Goal: Transaction & Acquisition: Purchase product/service

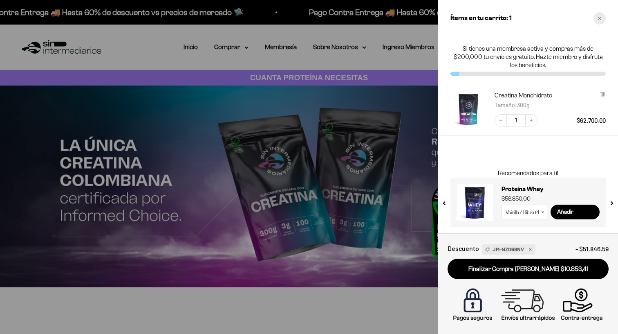
click at [599, 20] on div "Close cart" at bounding box center [600, 18] width 12 height 12
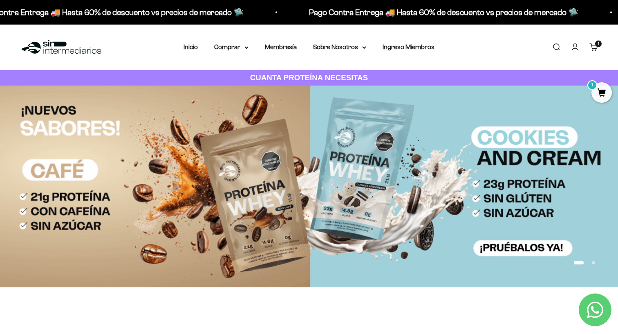
click at [556, 47] on link "Buscar" at bounding box center [556, 47] width 9 height 9
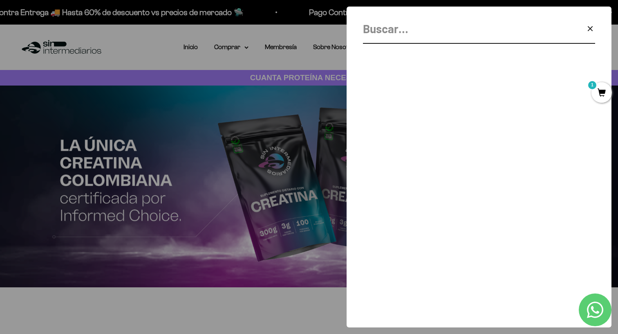
click at [423, 36] on input "Buscar" at bounding box center [458, 29] width 191 height 18
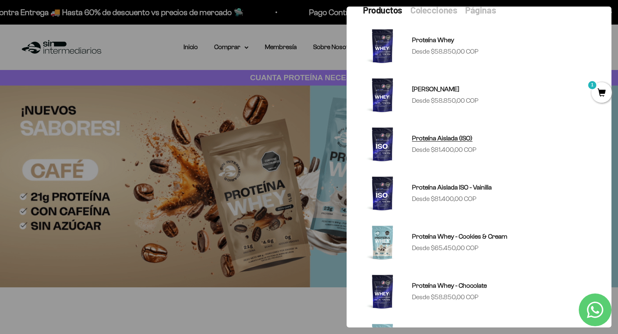
scroll to position [54, 0]
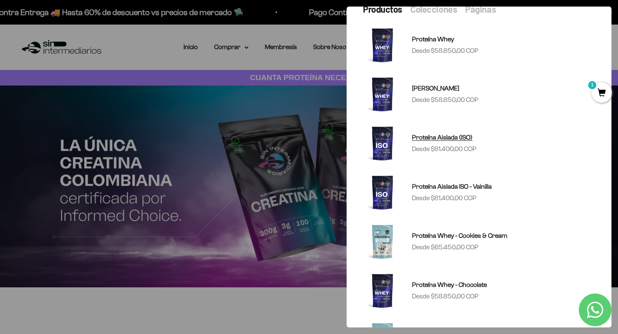
type input "proteina"
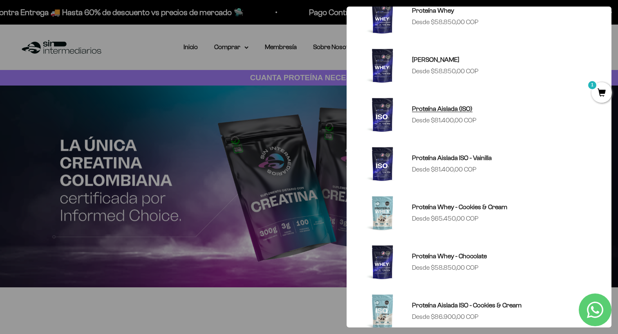
scroll to position [67, 0]
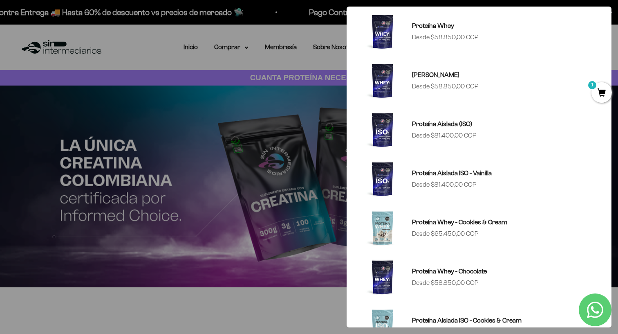
click at [309, 102] on div at bounding box center [309, 167] width 618 height 334
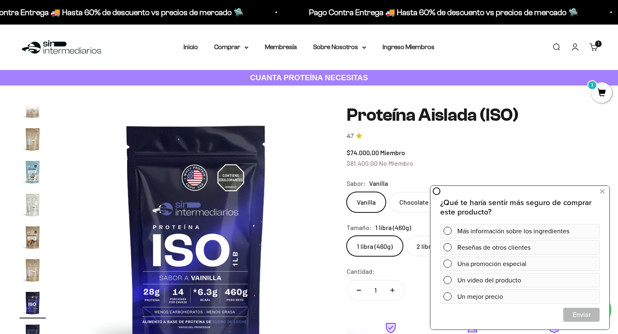
scroll to position [295, 0]
click at [603, 193] on icon at bounding box center [602, 191] width 4 height 11
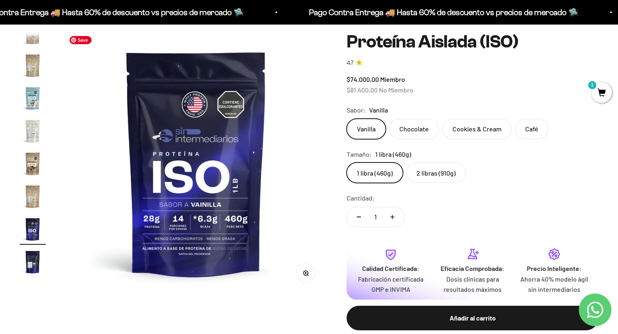
scroll to position [74, 0]
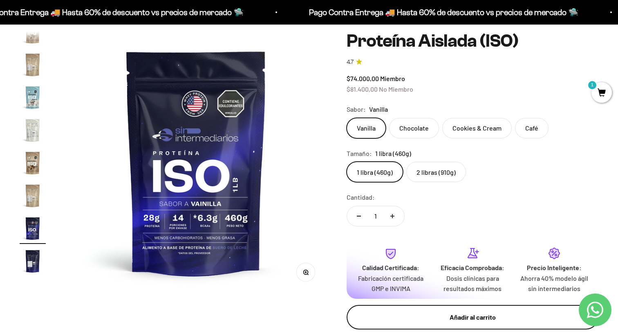
click at [467, 318] on div "Añadir al carrito" at bounding box center [472, 317] width 219 height 11
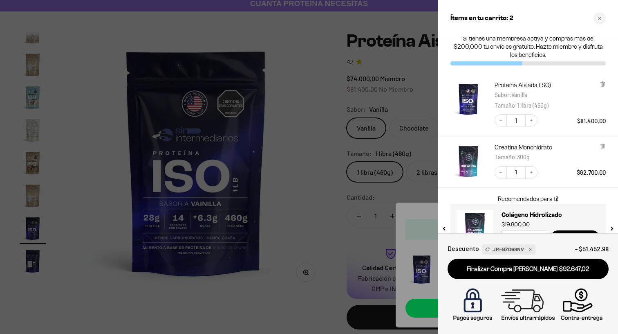
scroll to position [0, 0]
